Goal: Navigation & Orientation: Find specific page/section

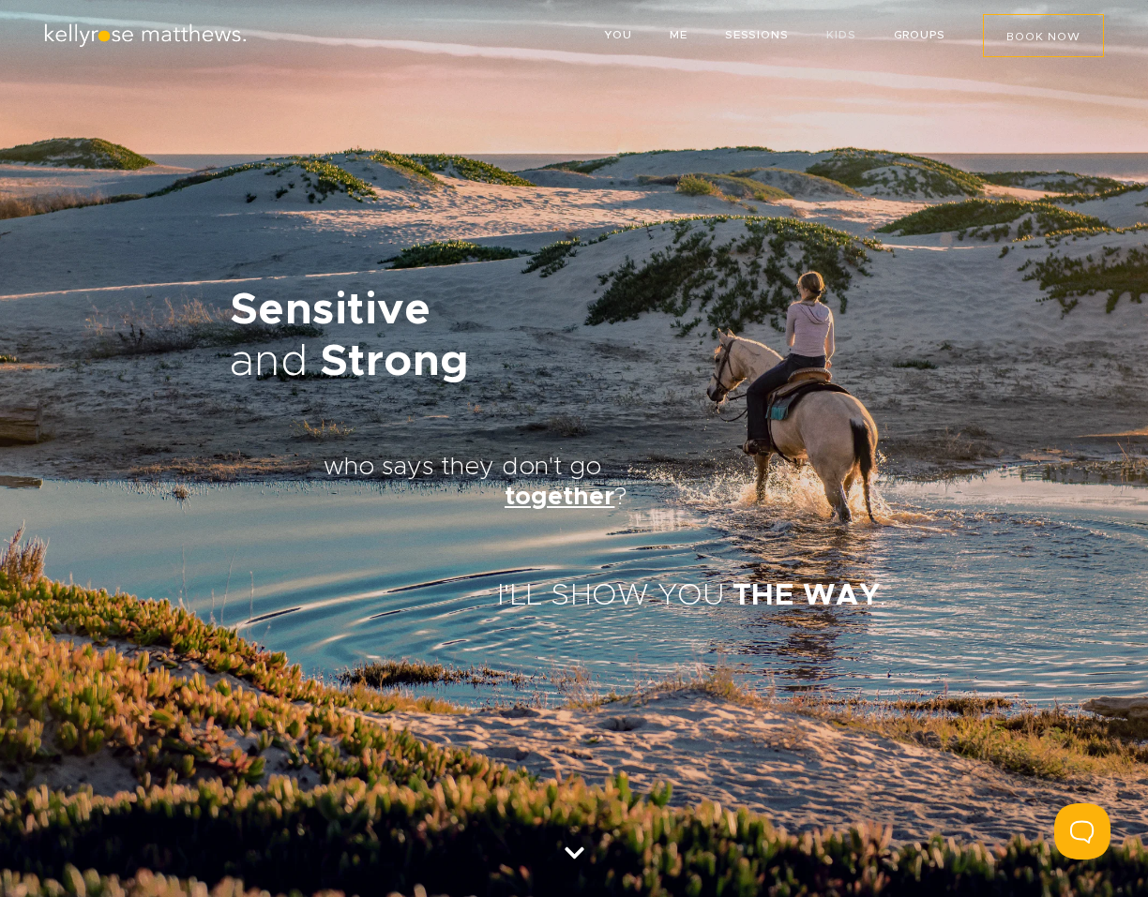
click at [839, 30] on link "KIDS" at bounding box center [841, 34] width 30 height 11
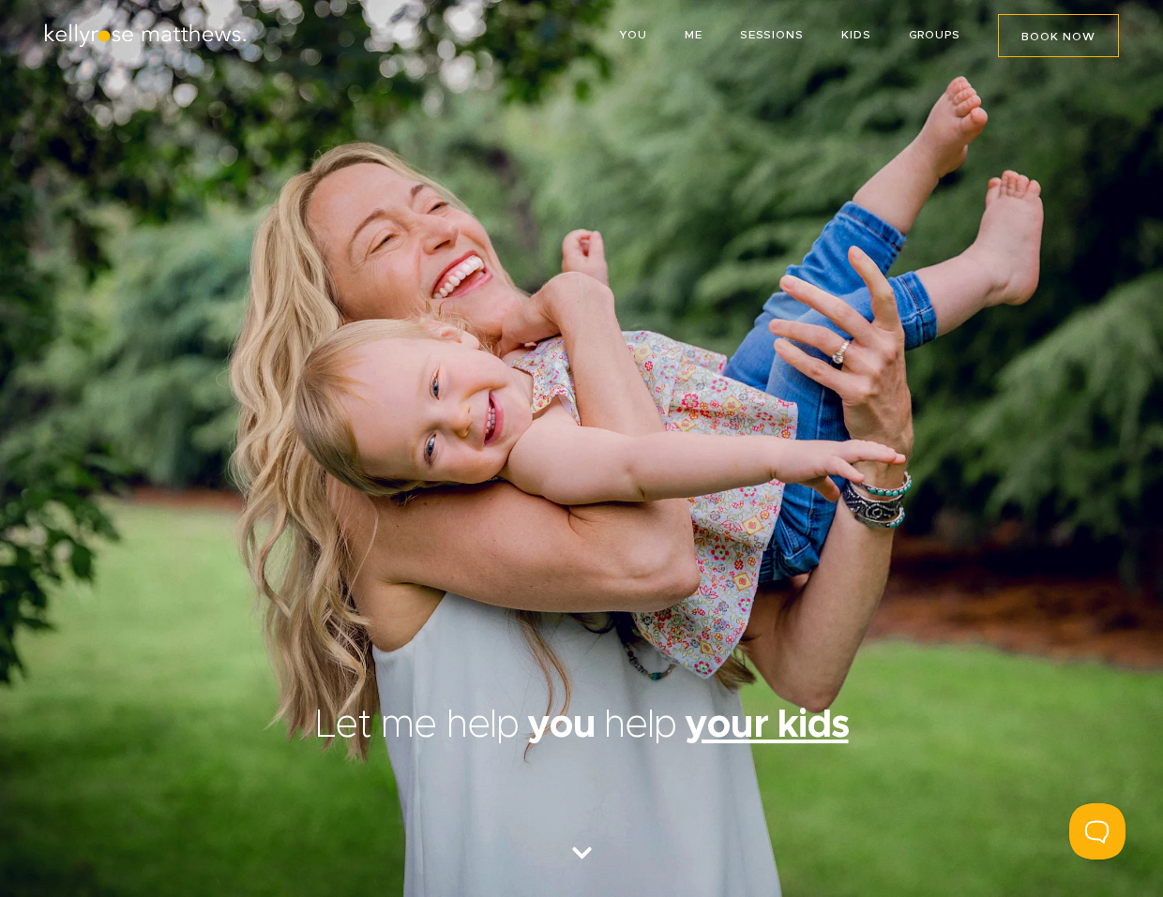
click at [191, 36] on img at bounding box center [145, 35] width 206 height 25
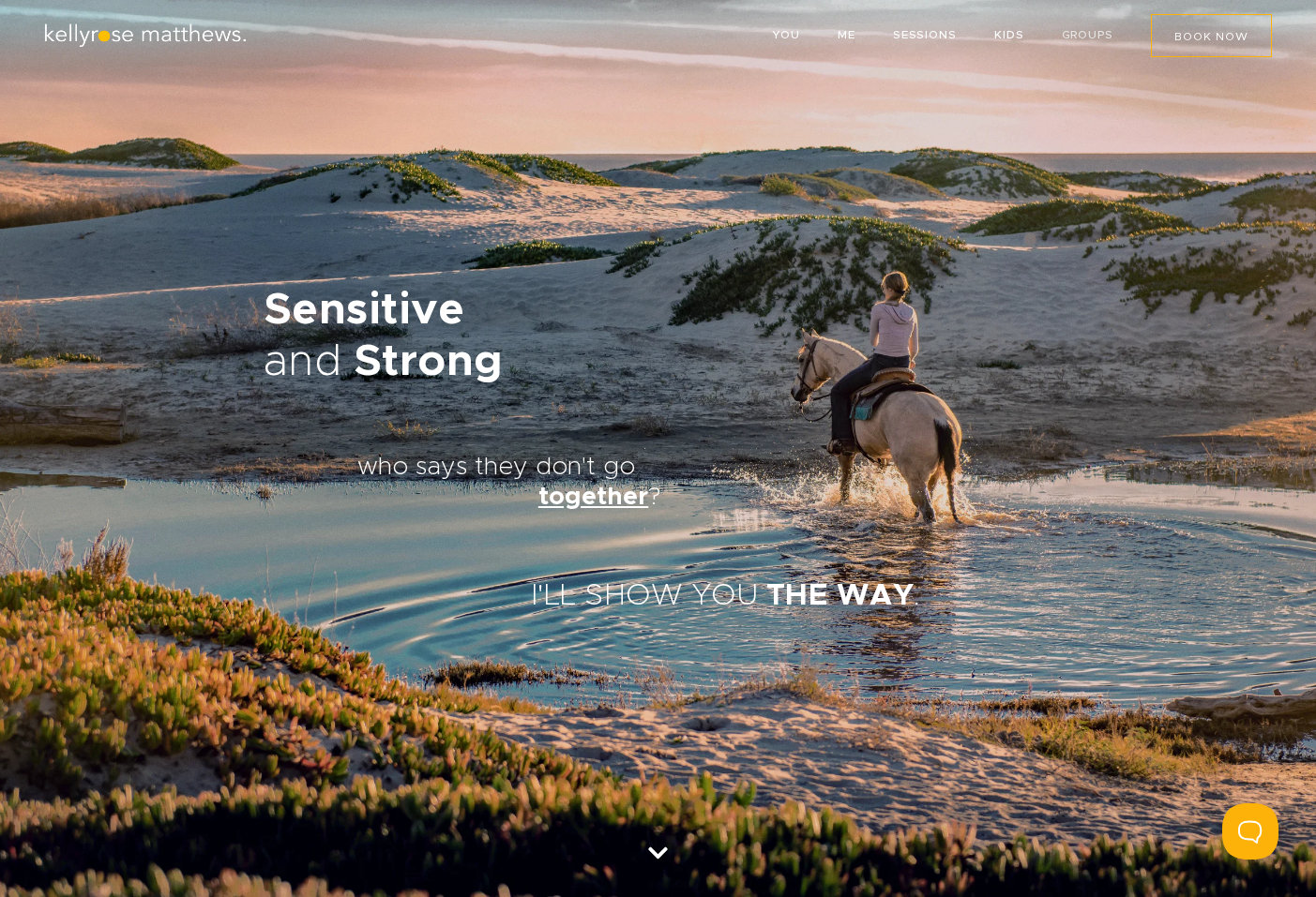
click at [1078, 38] on link "GROUPS" at bounding box center [1087, 34] width 52 height 11
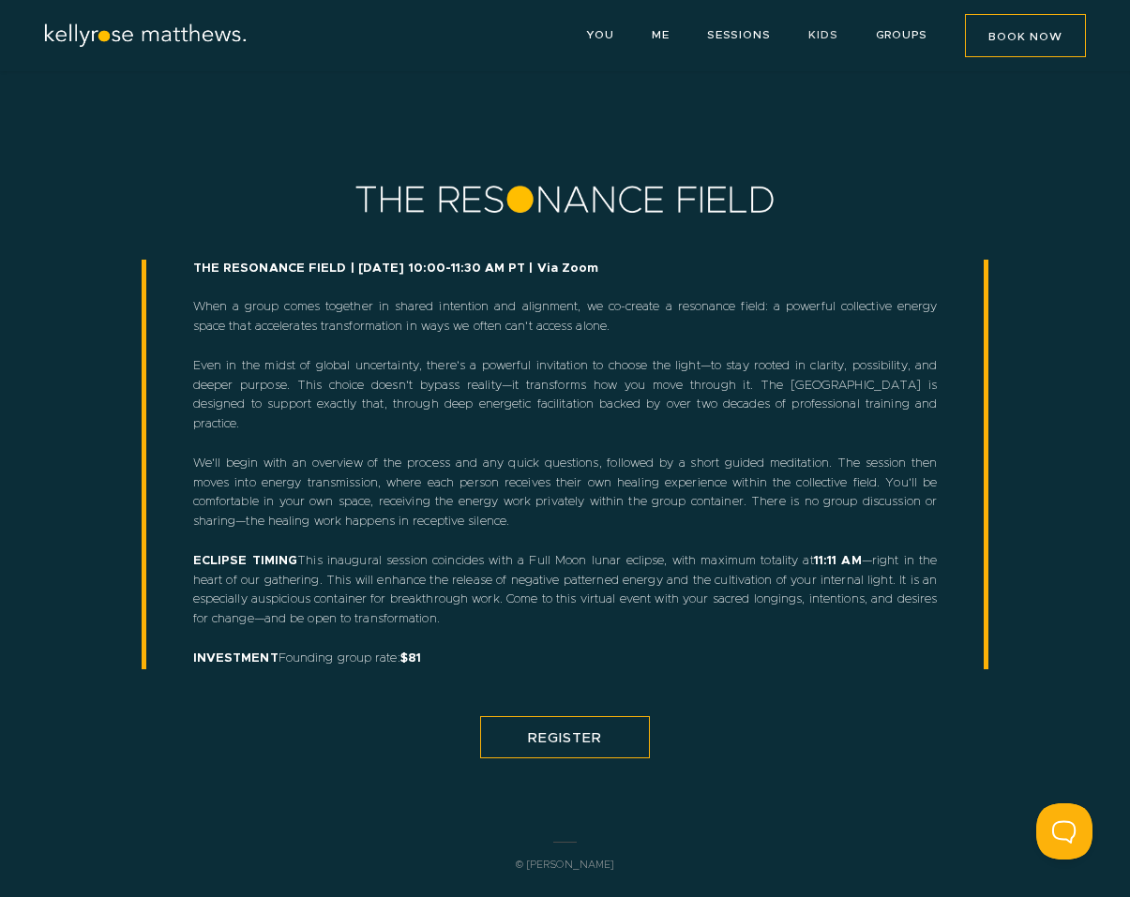
click at [822, 38] on link "KIDS" at bounding box center [823, 34] width 30 height 11
